Goal: Task Accomplishment & Management: Complete application form

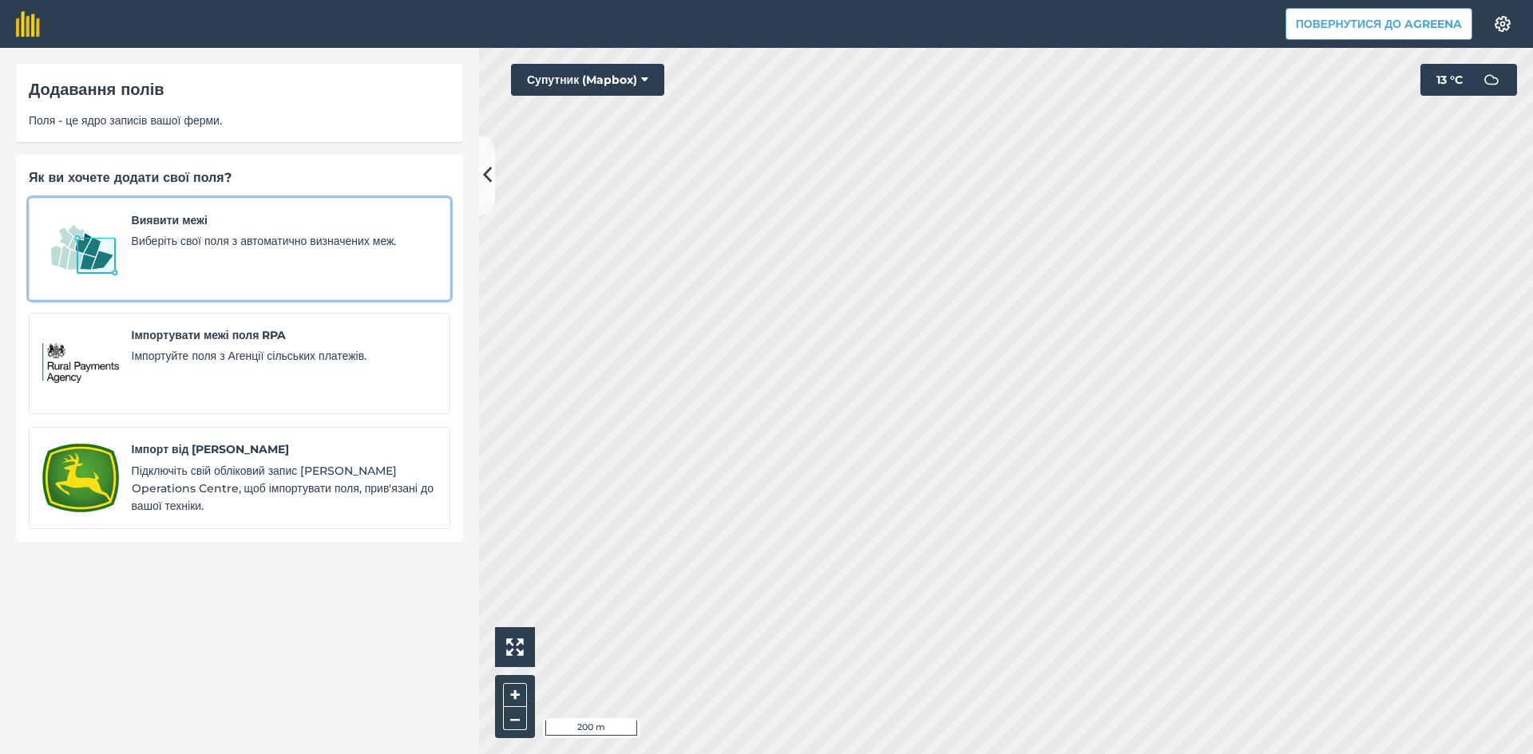
click at [96, 247] on img at bounding box center [80, 249] width 77 height 75
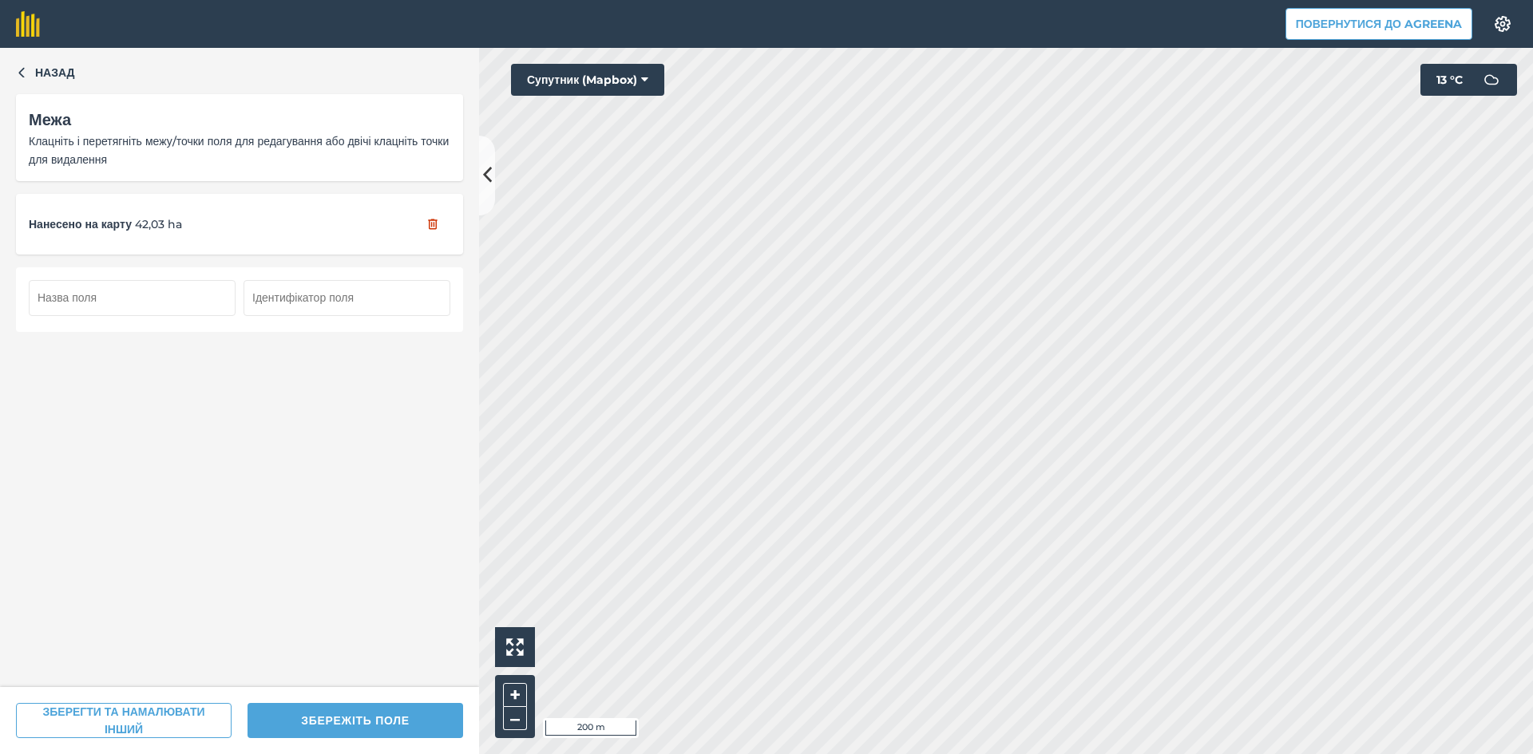
click at [185, 301] on input "text" at bounding box center [132, 297] width 207 height 35
type input "53"
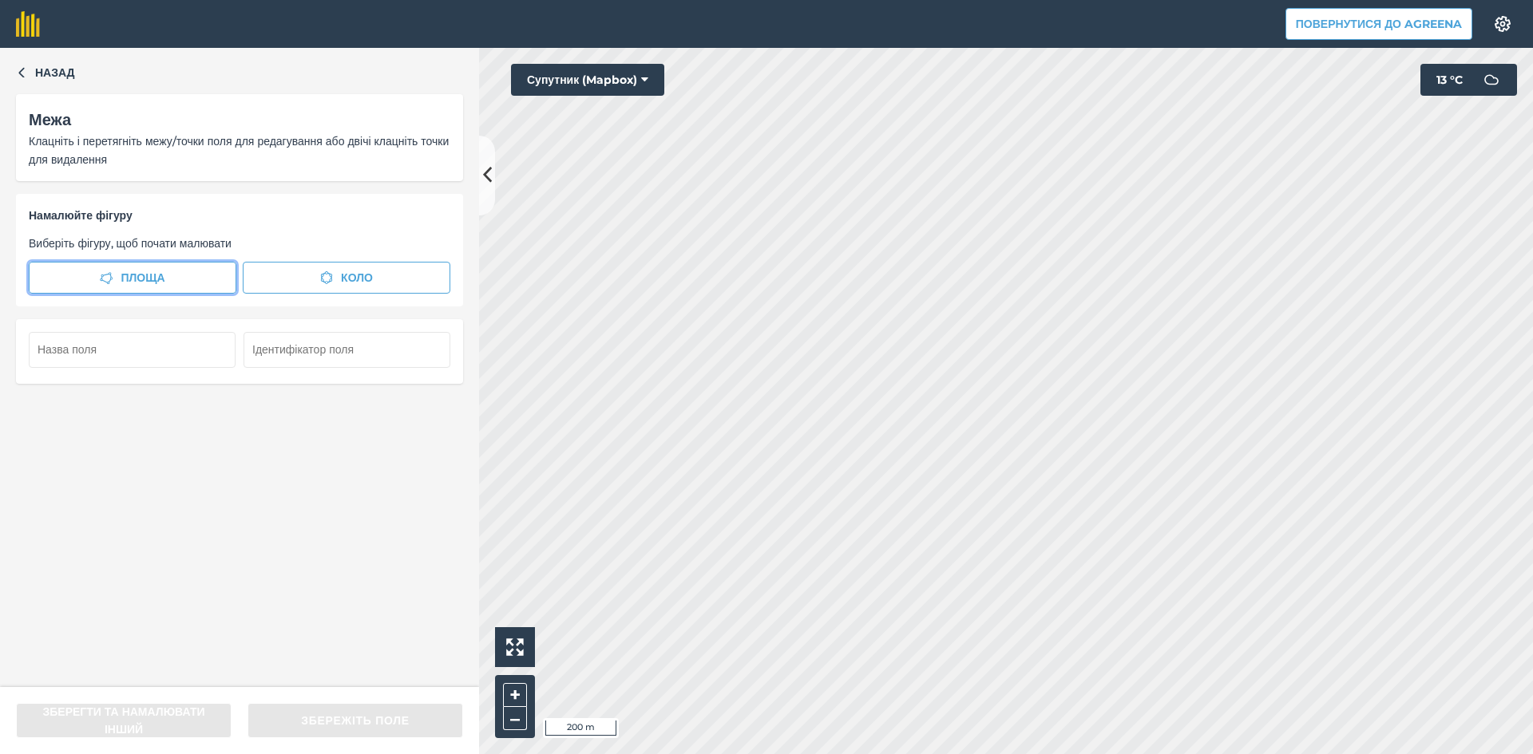
click at [164, 276] on span "Площа" at bounding box center [143, 278] width 44 height 18
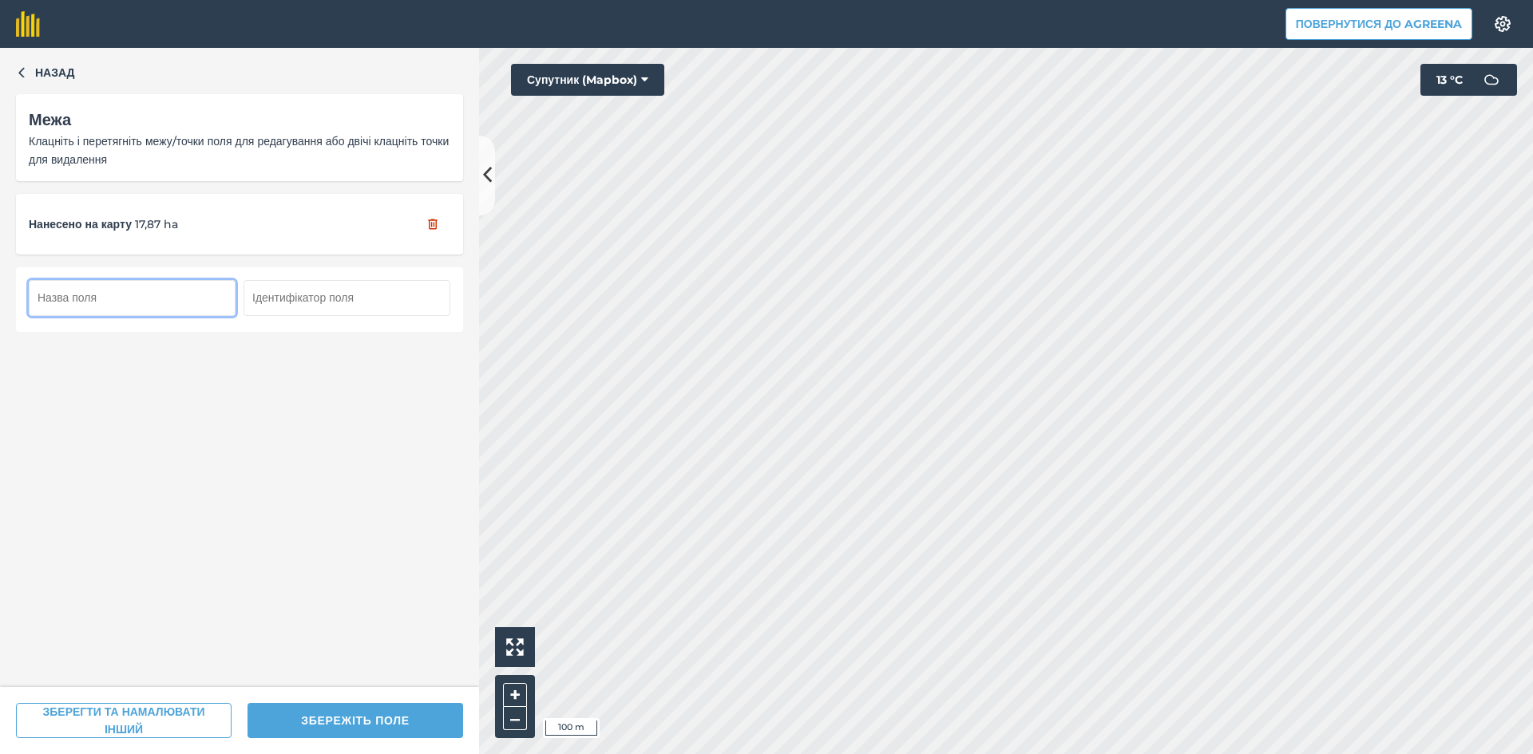
click at [137, 288] on input "text" at bounding box center [132, 297] width 207 height 35
type input "54"
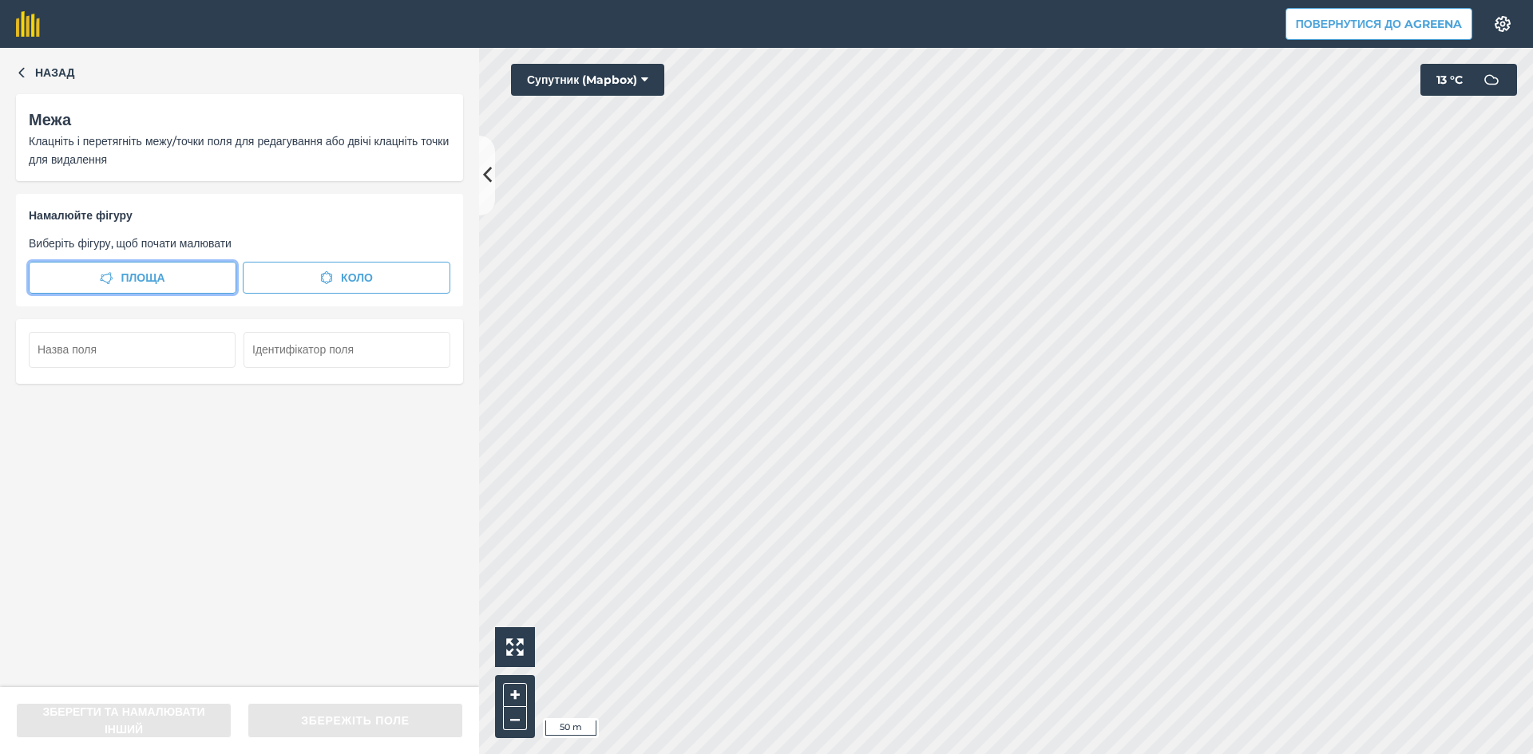
click at [118, 282] on button "Площа" at bounding box center [133, 278] width 208 height 32
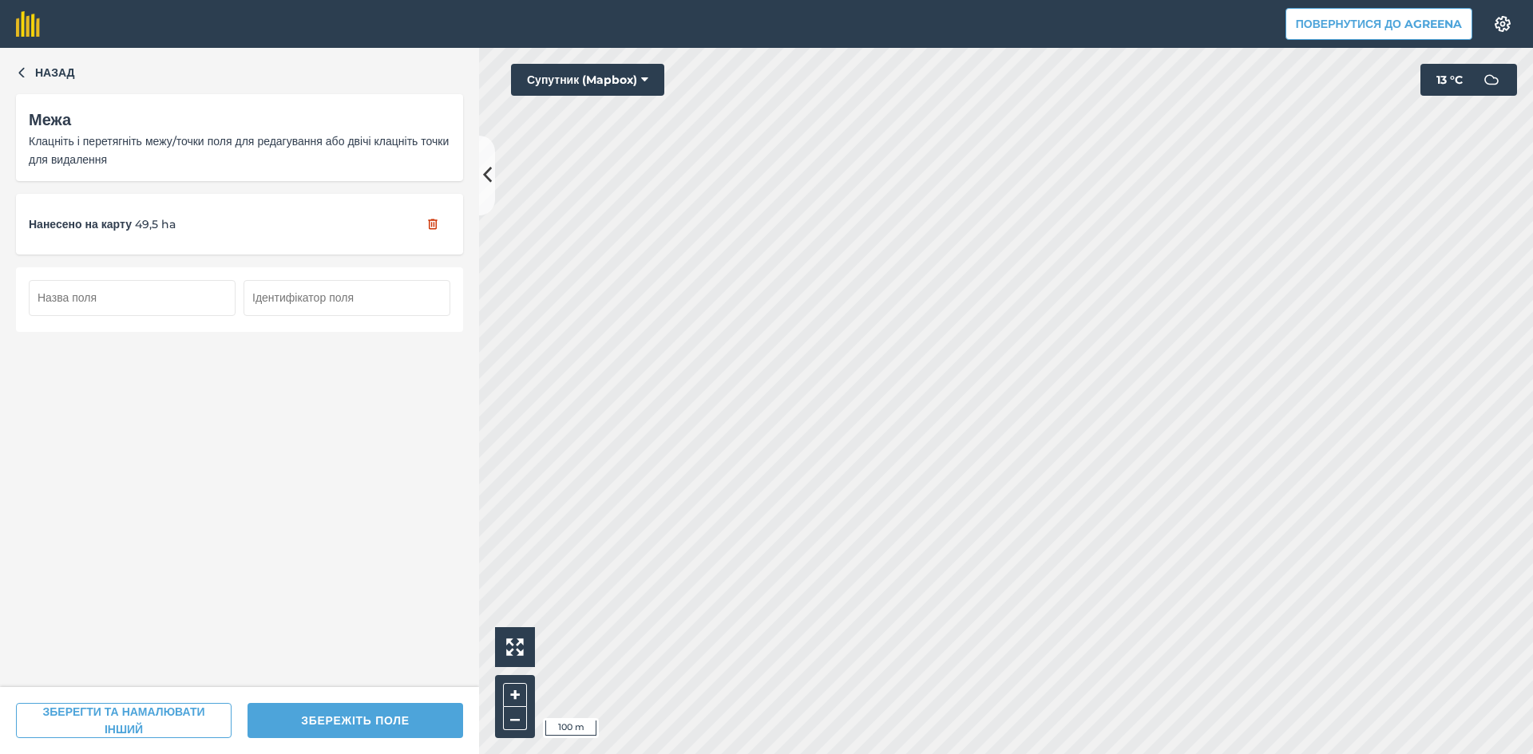
click at [187, 289] on input "text" at bounding box center [132, 297] width 207 height 35
type input "55"
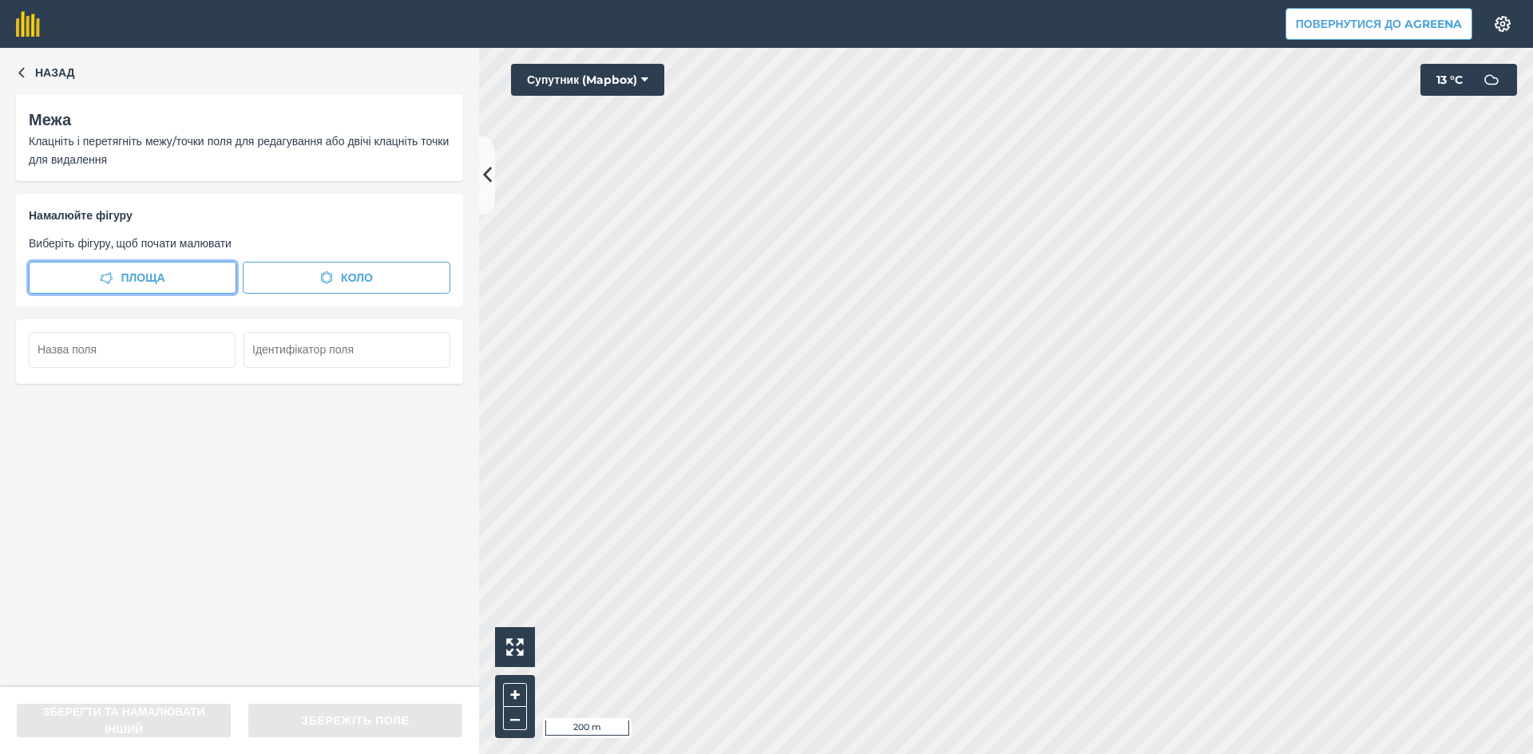
click at [149, 282] on span "Площа" at bounding box center [143, 278] width 44 height 18
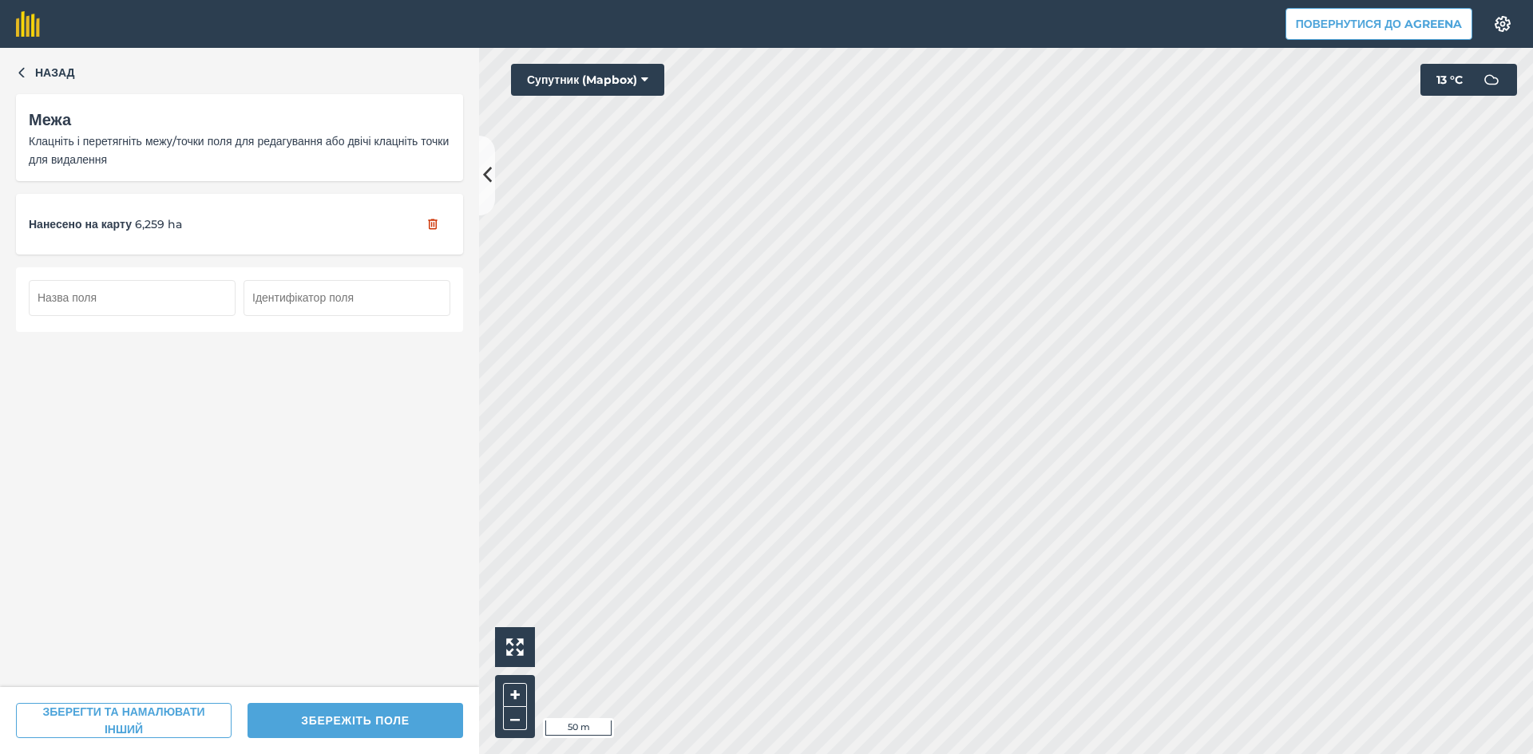
click at [103, 288] on input "text" at bounding box center [132, 297] width 207 height 35
type input "56"
